Goal: Transaction & Acquisition: Purchase product/service

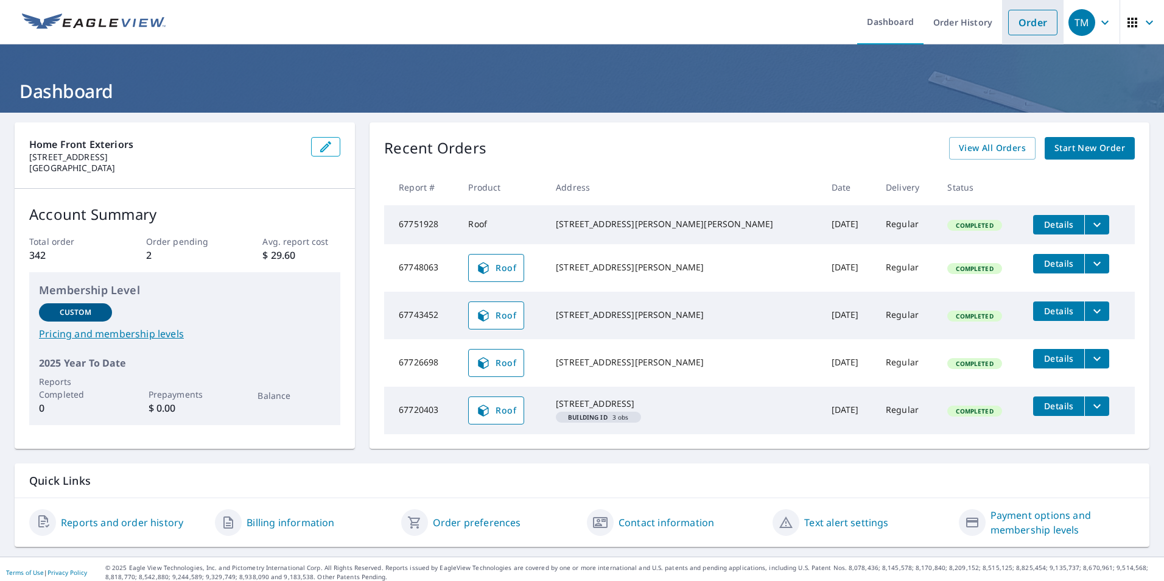
click at [1024, 18] on link "Order" at bounding box center [1032, 23] width 49 height 26
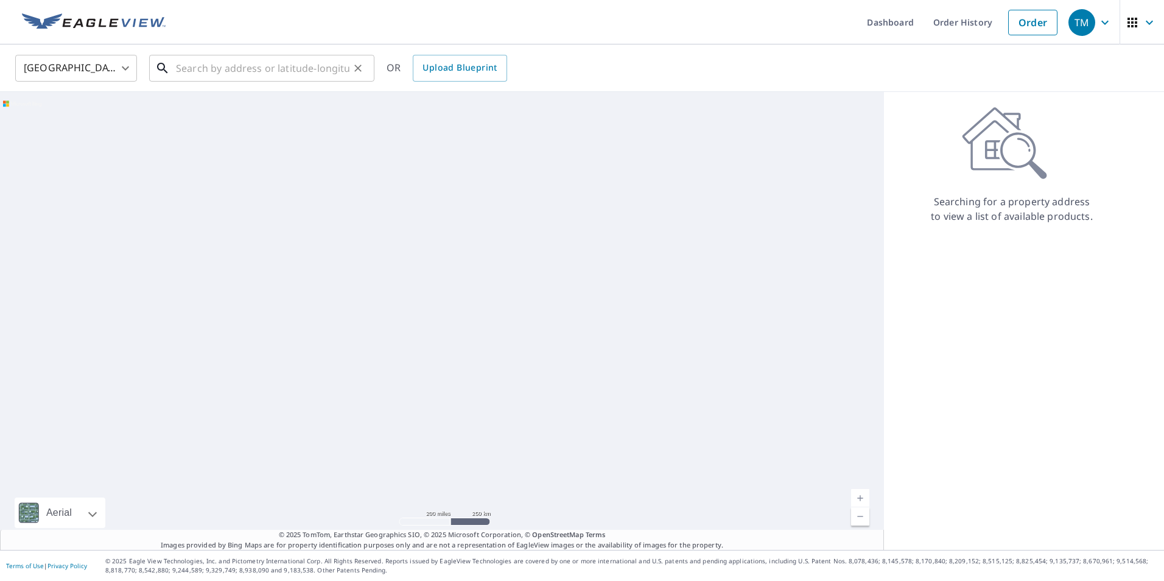
click at [201, 78] on input "text" at bounding box center [262, 68] width 173 height 34
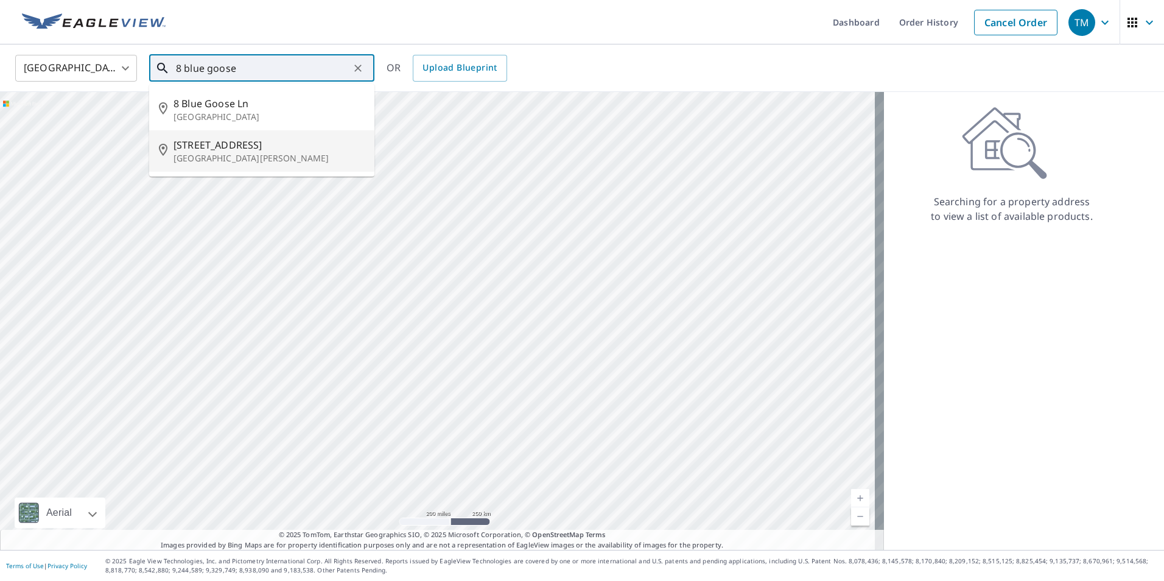
click at [281, 155] on p "[GEOGRAPHIC_DATA][PERSON_NAME]" at bounding box center [268, 158] width 191 height 12
type input "[STREET_ADDRESS][PERSON_NAME]"
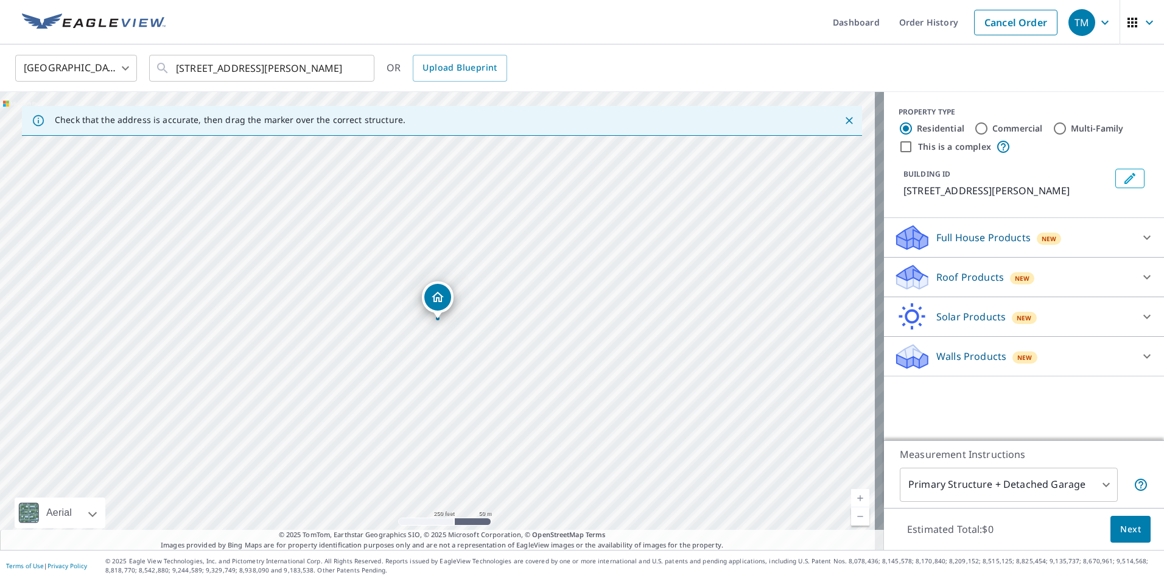
click at [936, 278] on p "Roof Products" at bounding box center [970, 277] width 68 height 15
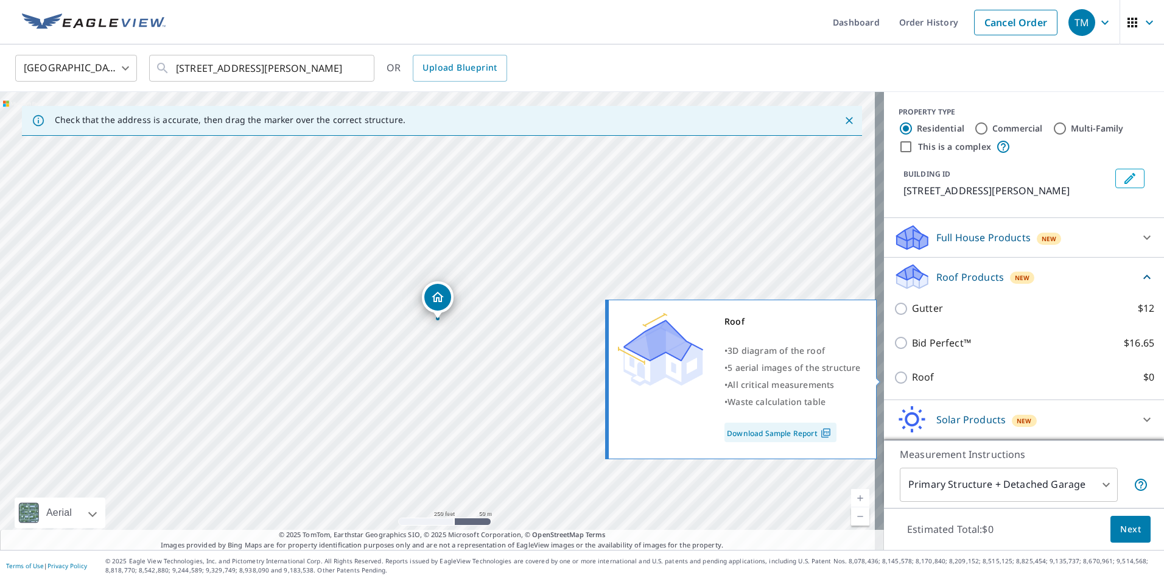
click at [912, 384] on p "Roof" at bounding box center [923, 377] width 23 height 15
click at [906, 384] on input "Roof $0" at bounding box center [903, 377] width 18 height 15
checkbox input "true"
type input "3"
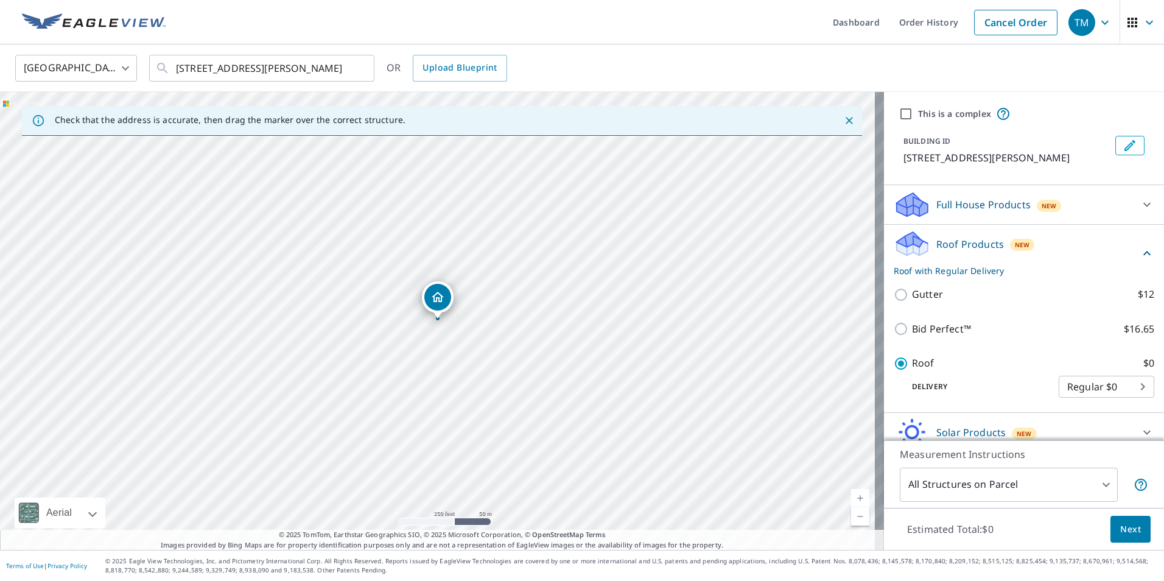
click at [1123, 528] on span "Next" at bounding box center [1130, 529] width 21 height 15
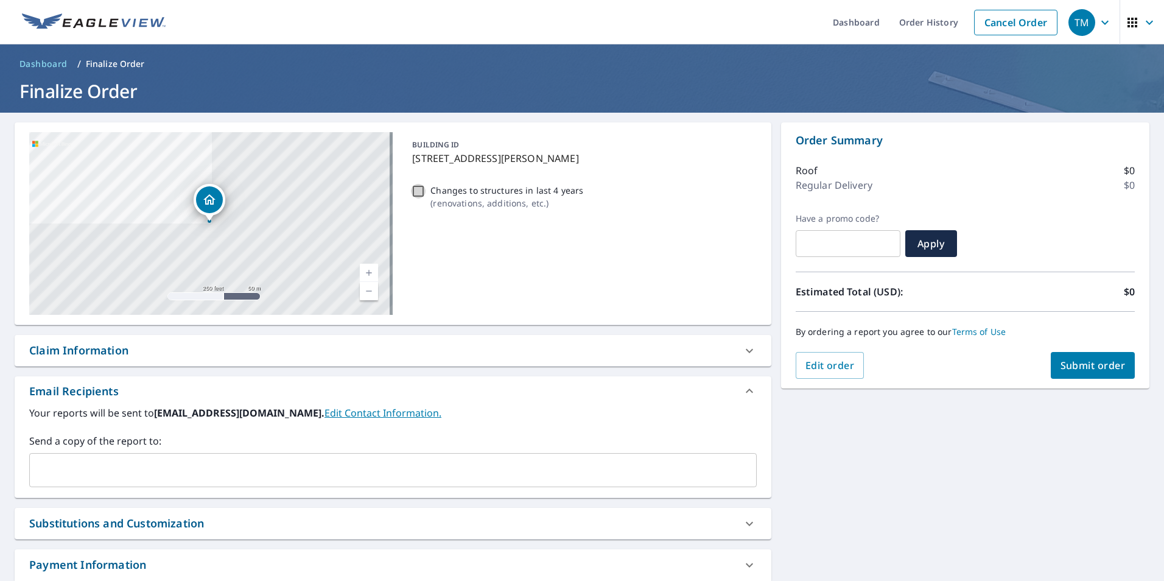
click at [419, 188] on input "Changes to structures in last 4 years ( renovations, additions, etc. )" at bounding box center [418, 191] width 15 height 15
checkbox input "true"
click at [1103, 370] on span "Submit order" at bounding box center [1092, 365] width 65 height 13
